Goal: Transaction & Acquisition: Subscribe to service/newsletter

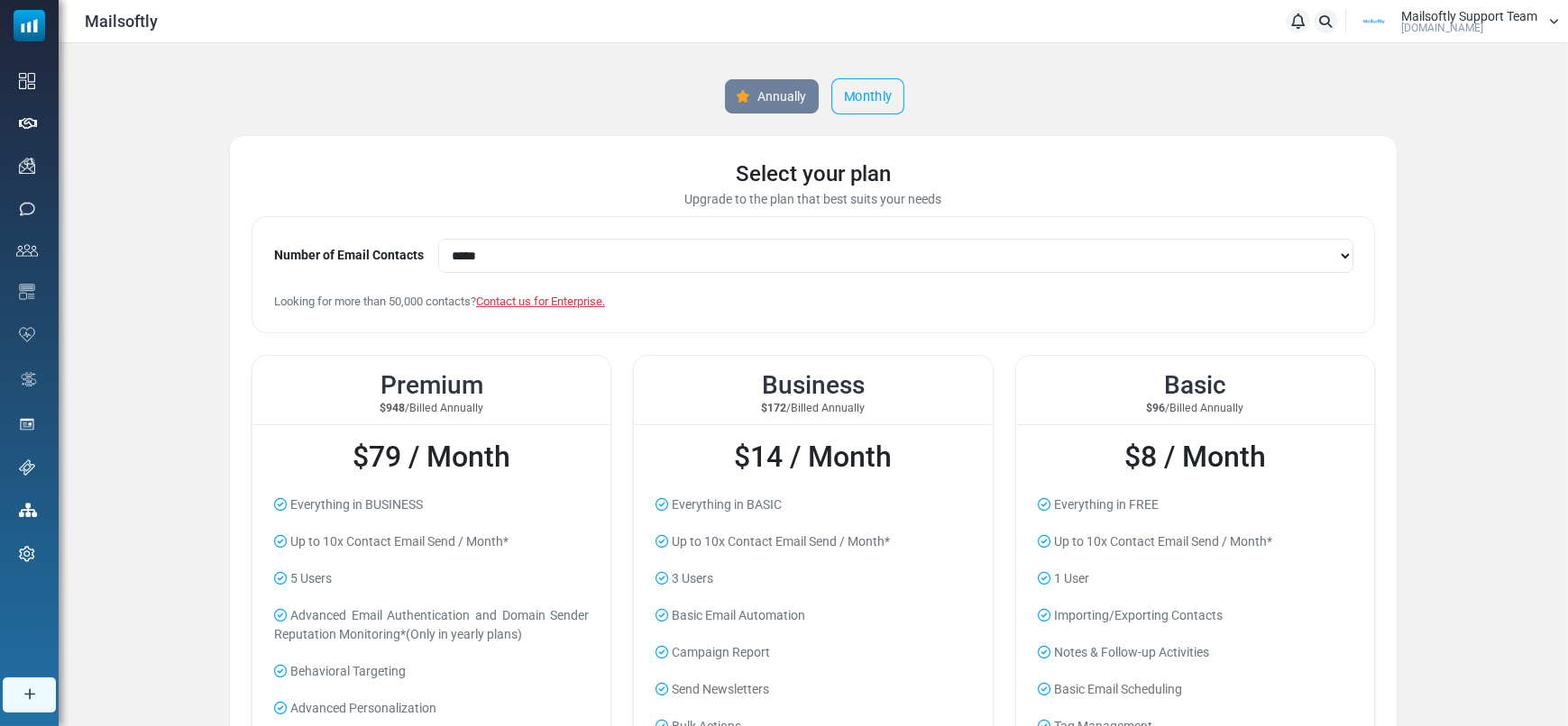
click at [871, 94] on link "Monthly" at bounding box center [868, 96] width 73 height 36
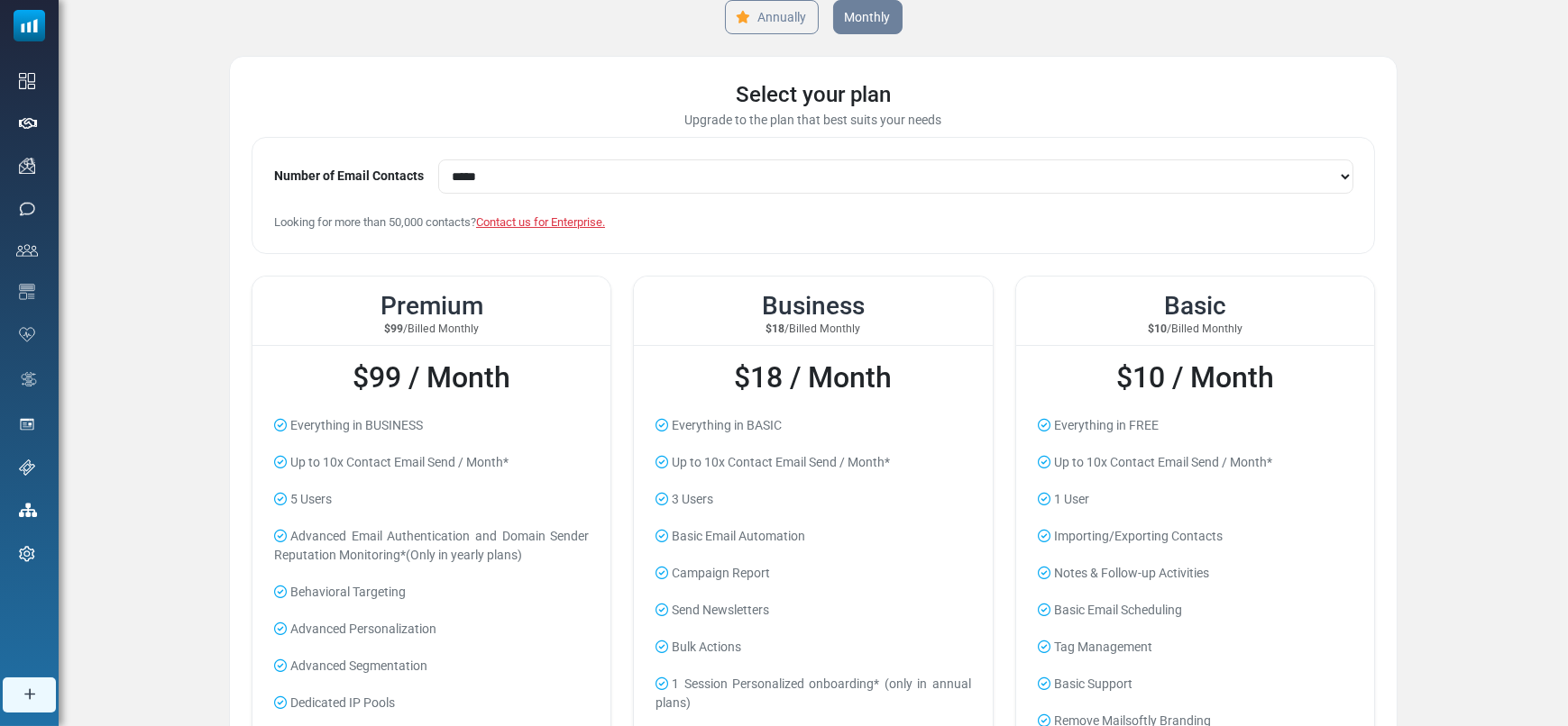
scroll to position [85, 0]
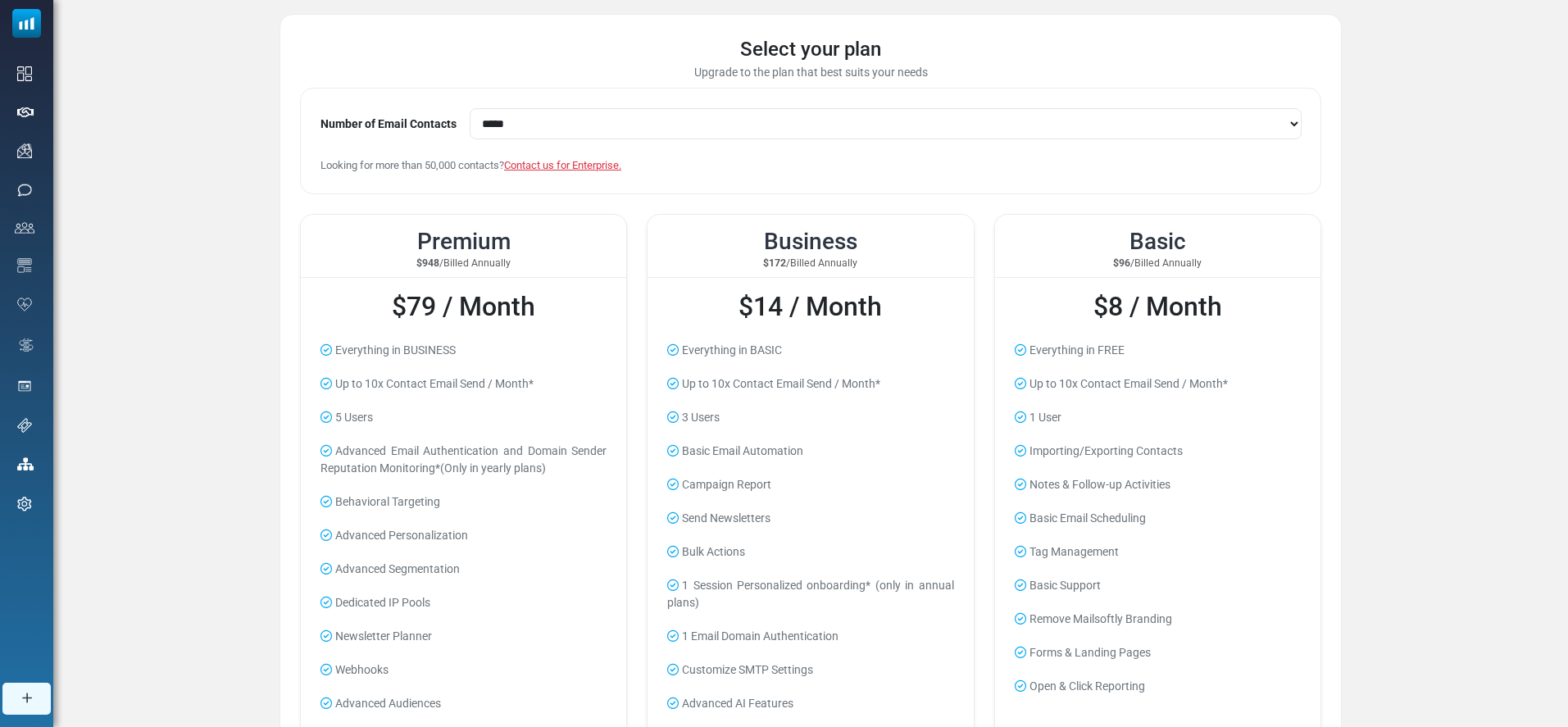
scroll to position [153, 0]
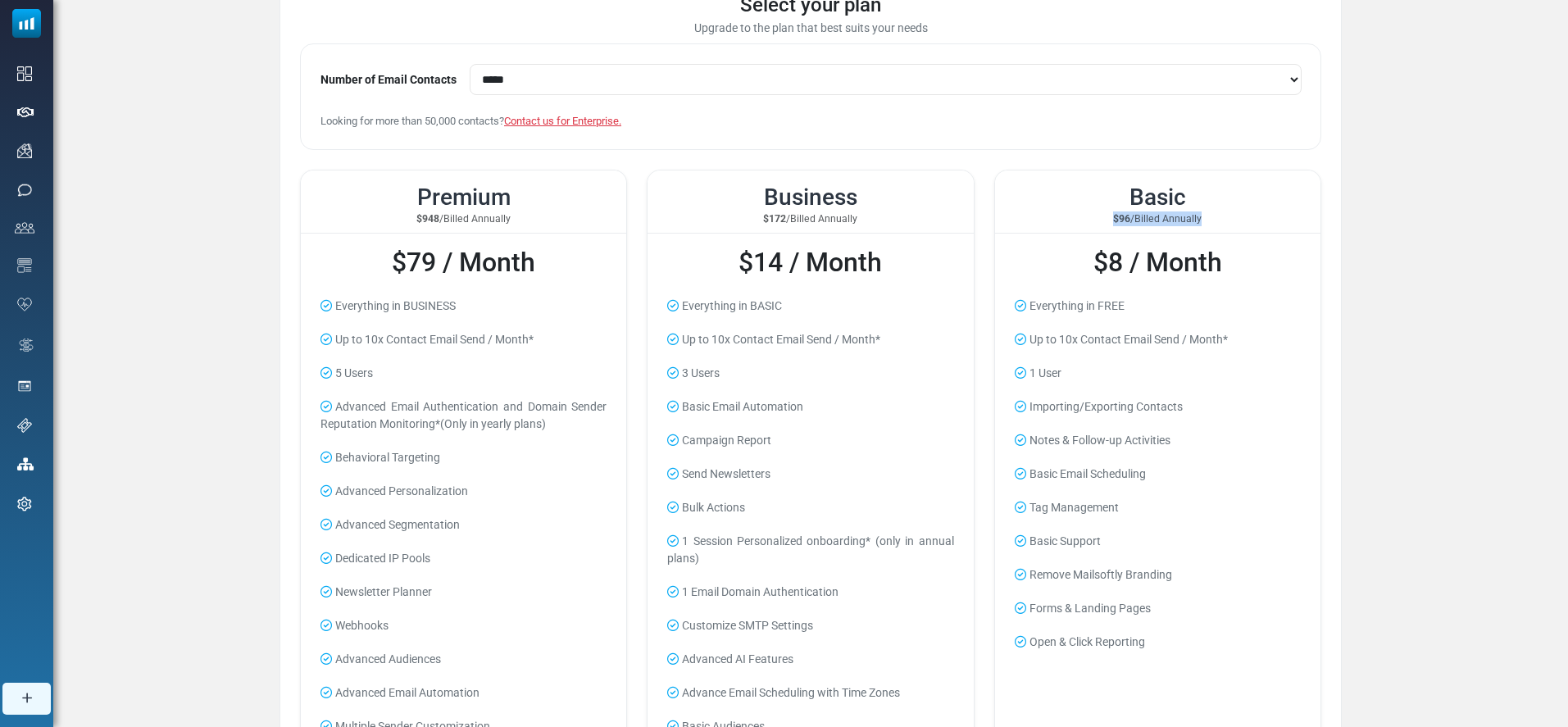
drag, startPoint x: 1109, startPoint y: 221, endPoint x: 1235, endPoint y: 220, distance: 126.0
click at [1235, 220] on small "$96 /Billed Annually" at bounding box center [1158, 219] width 299 height 14
click at [1239, 220] on small "$96 /Billed Annually" at bounding box center [1158, 219] width 299 height 14
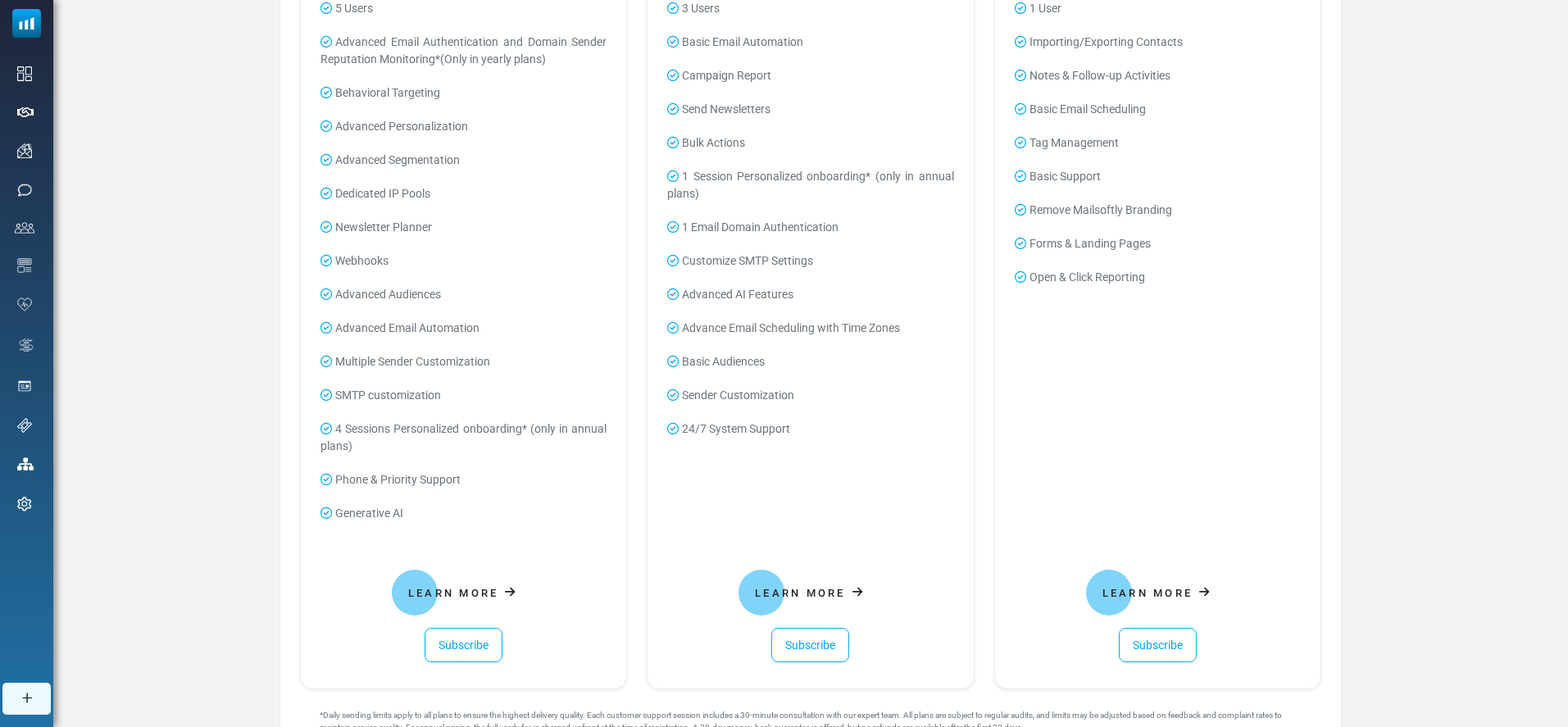
scroll to position [531, 0]
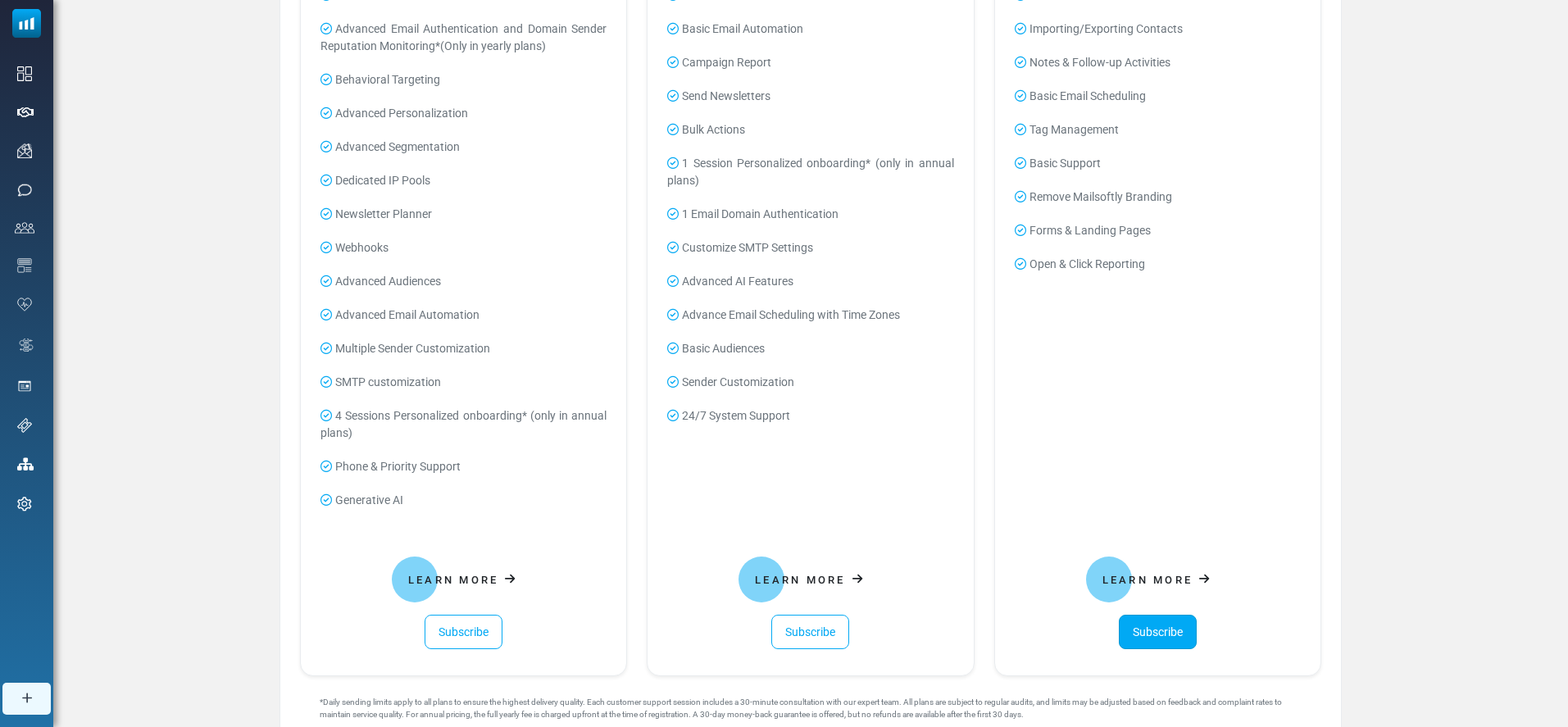
click at [1148, 642] on link "Subscribe" at bounding box center [1158, 632] width 78 height 34
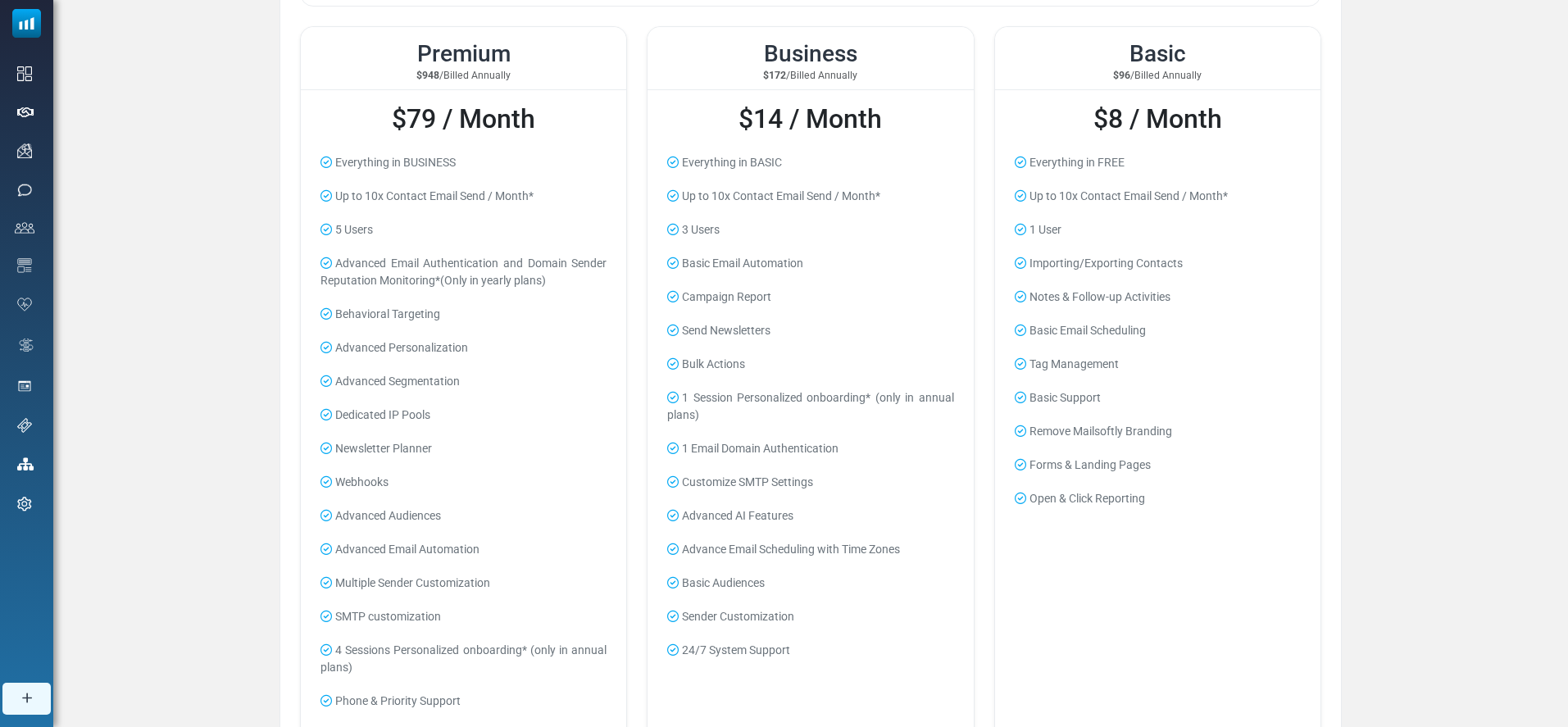
scroll to position [319, 0]
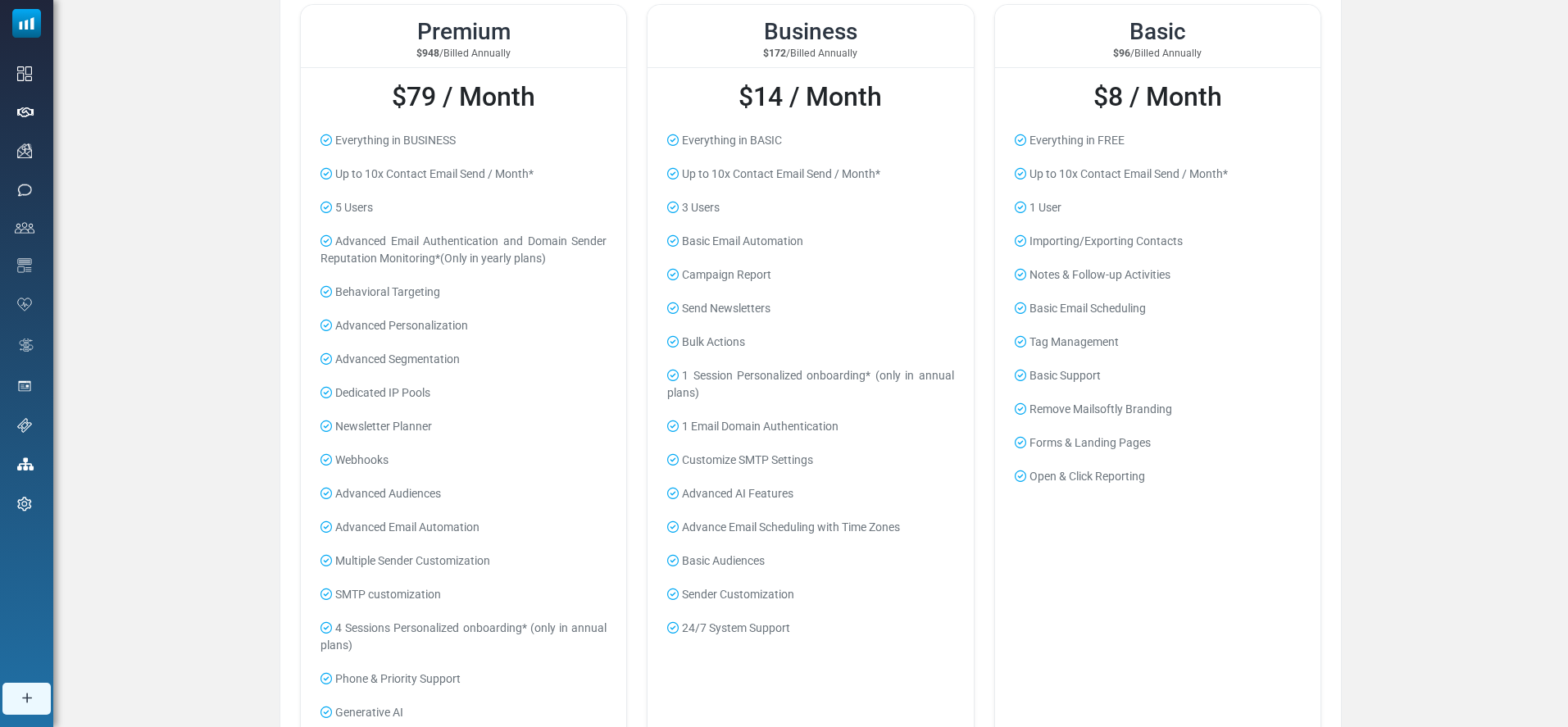
click at [106, 474] on div "**********" at bounding box center [811, 398] width 1514 height 1356
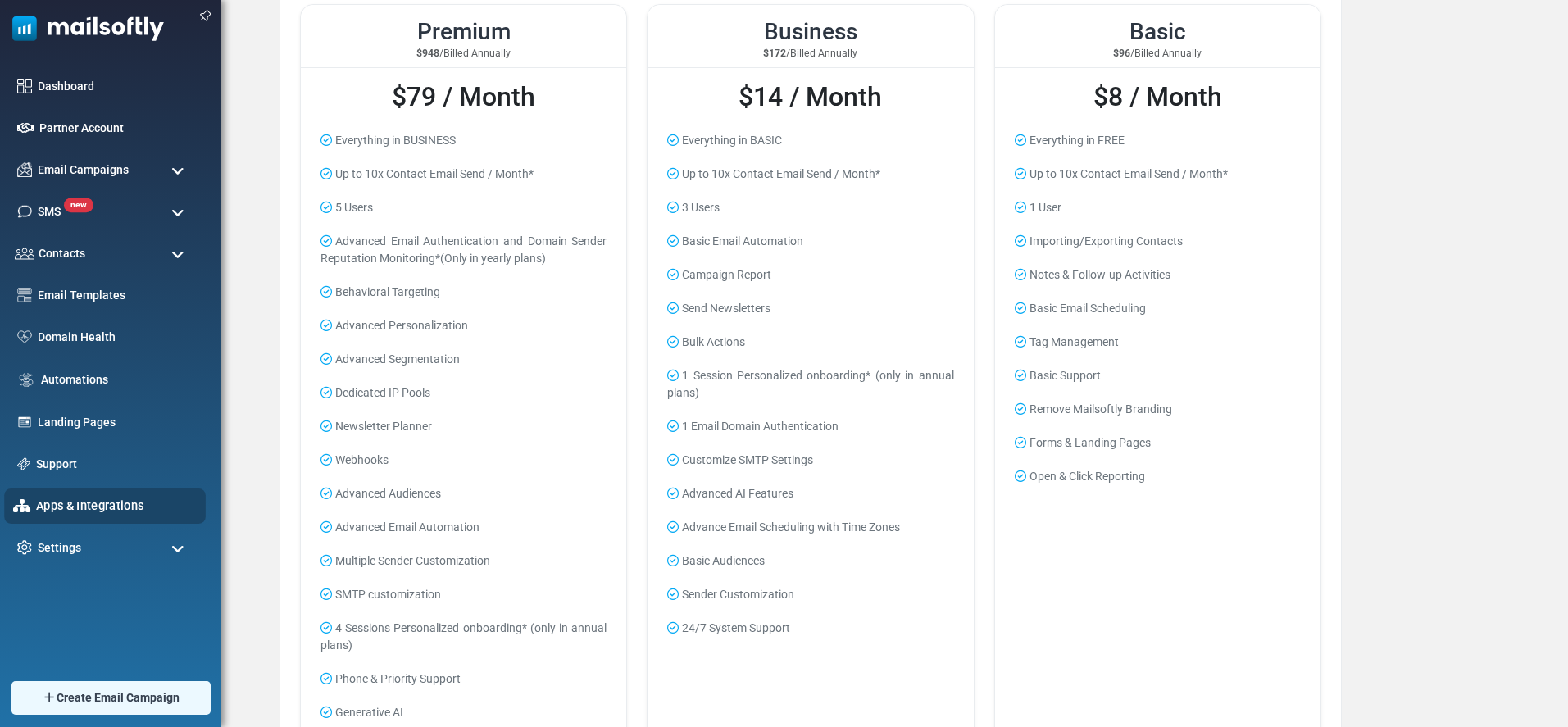
click at [54, 514] on link "Apps & Integrations" at bounding box center [116, 505] width 161 height 18
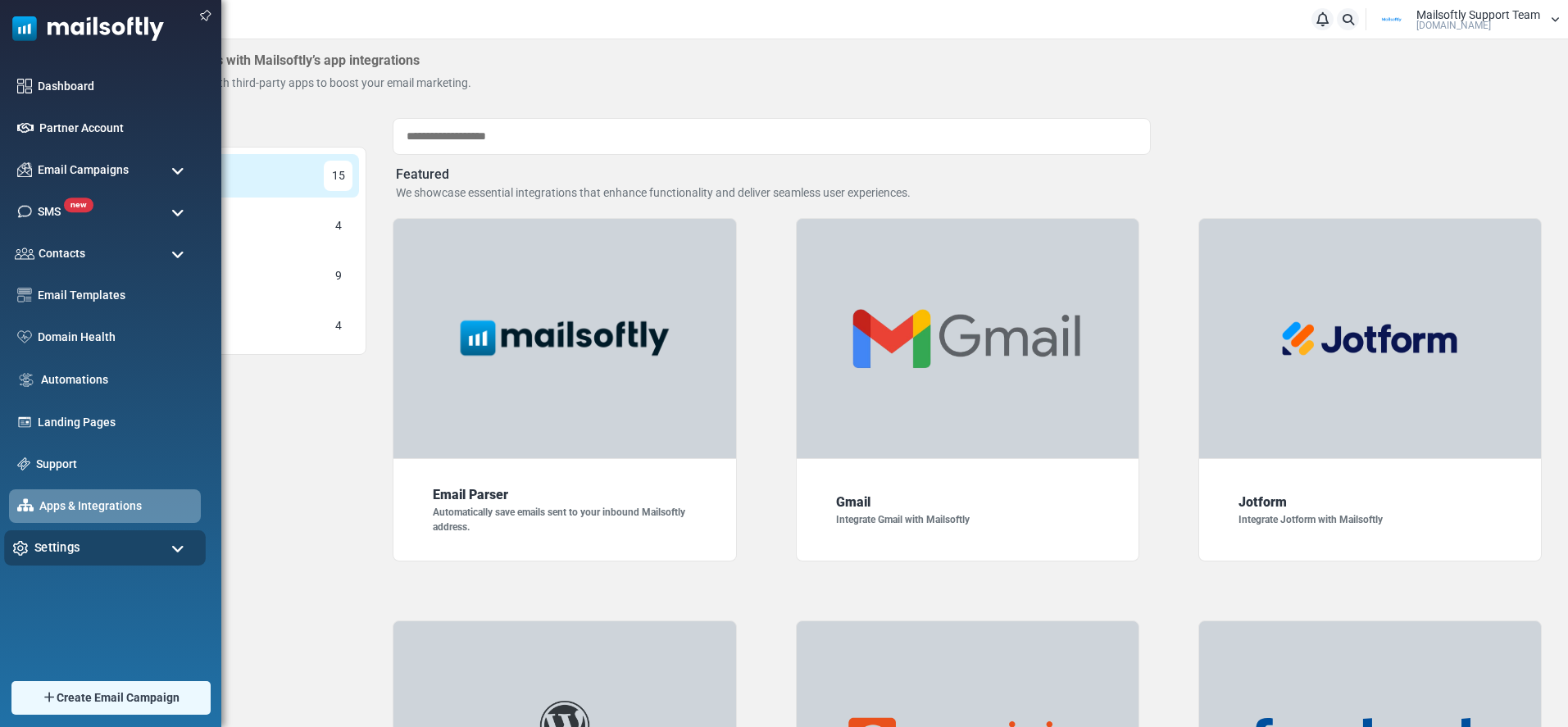
click at [77, 554] on span "Settings" at bounding box center [57, 547] width 46 height 18
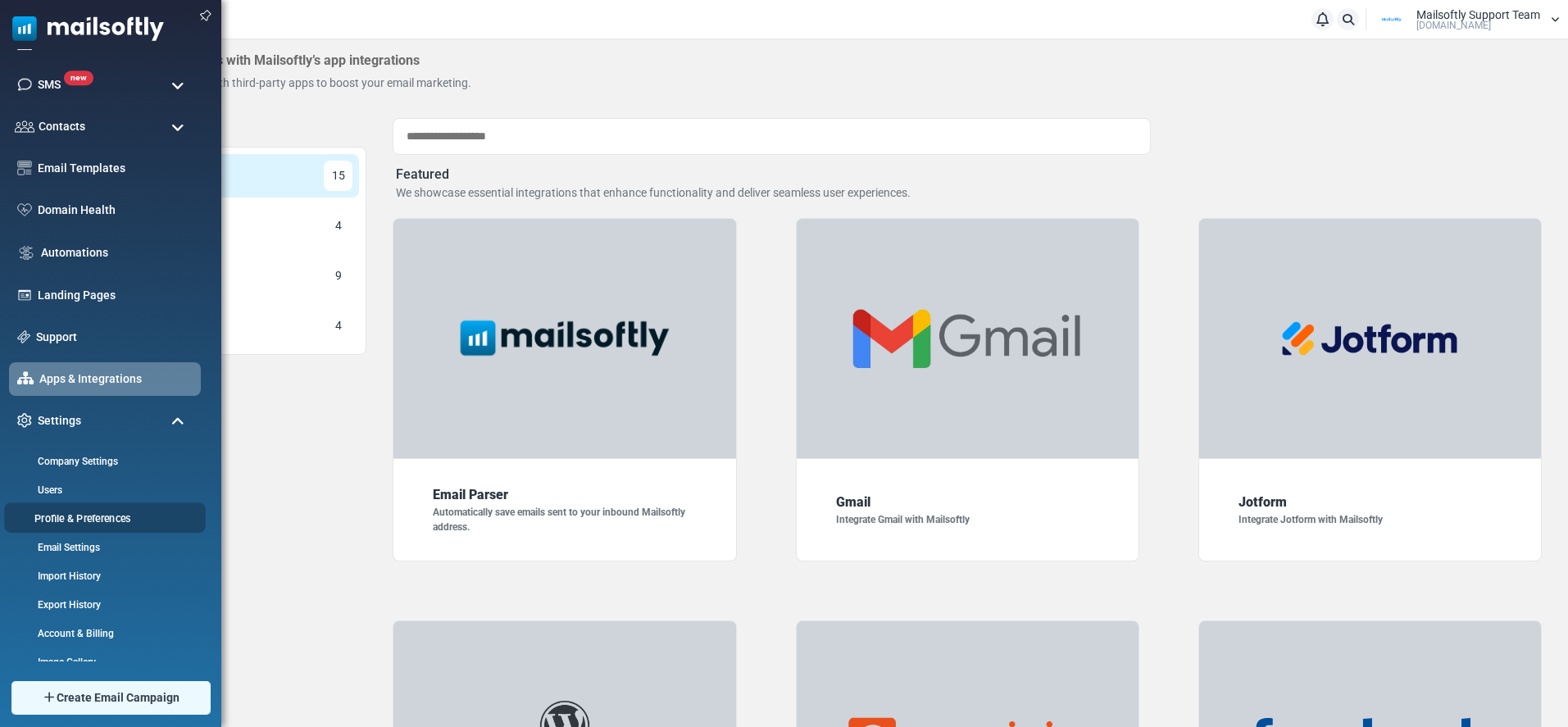
scroll to position [141, 0]
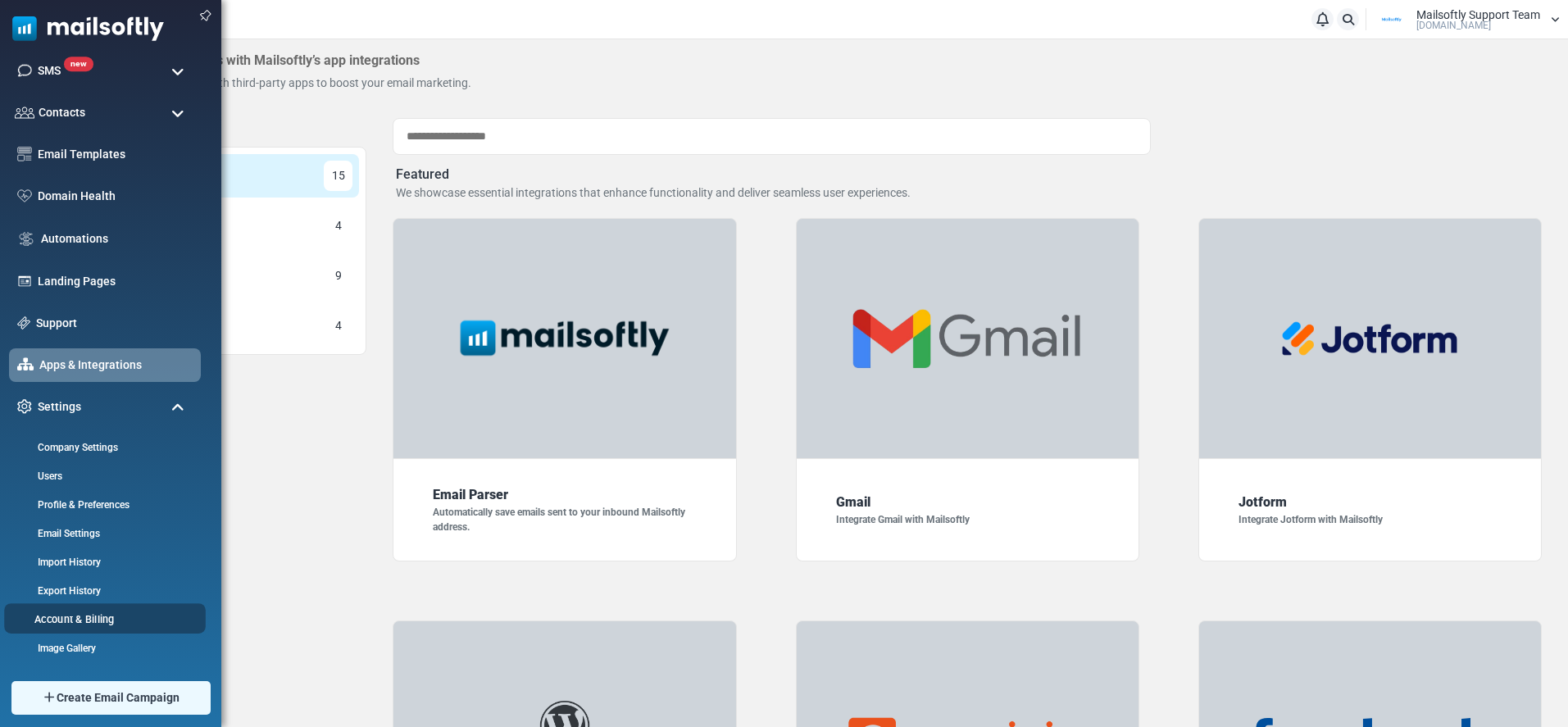
click at [92, 624] on link "Account & Billing" at bounding box center [102, 619] width 197 height 15
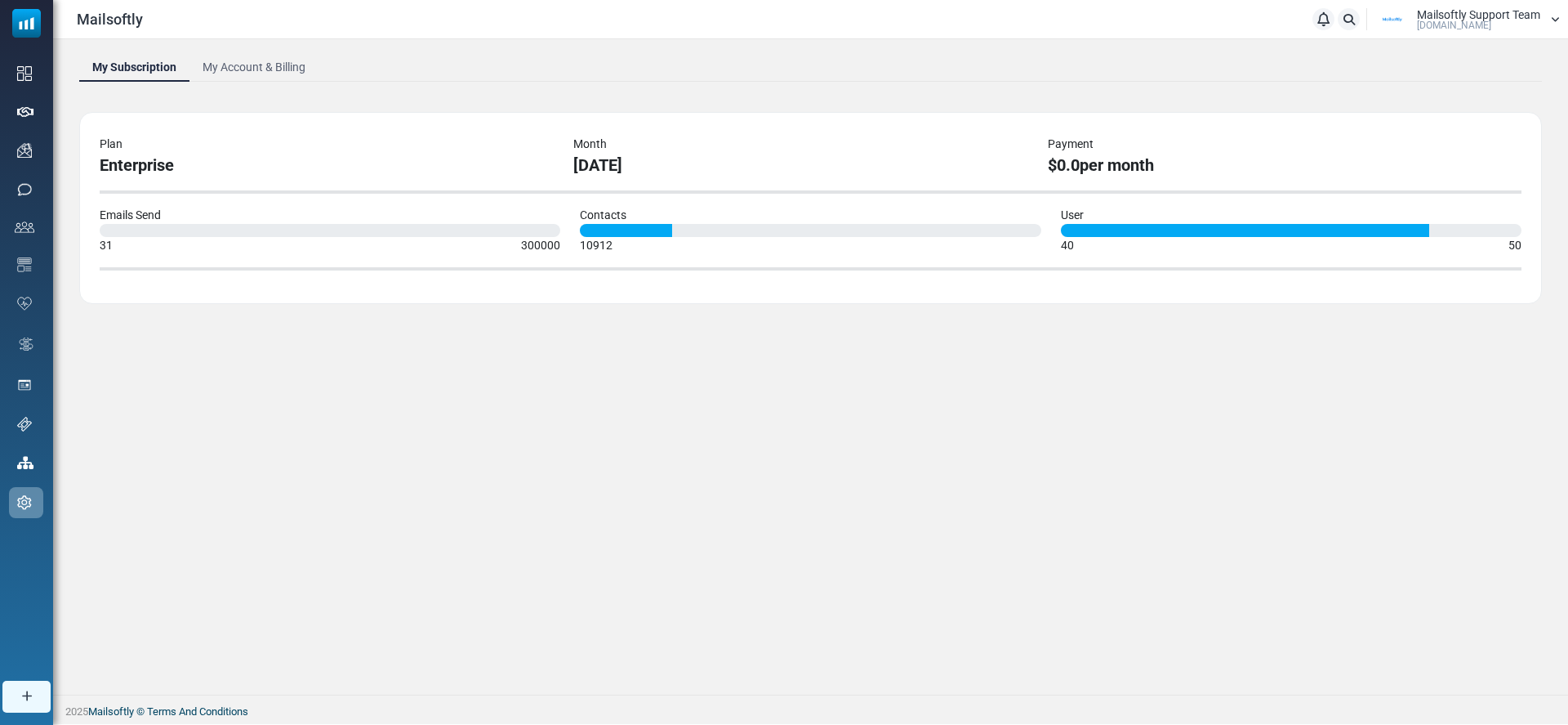
click at [240, 67] on link "My Account & Billing" at bounding box center [254, 67] width 129 height 30
